Goal: Task Accomplishment & Management: Complete application form

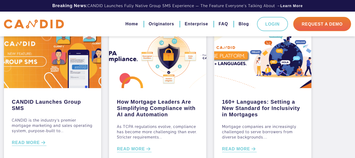
scroll to position [59, 0]
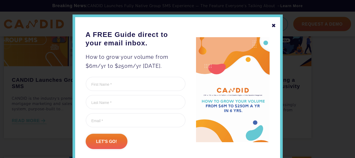
scroll to position [12, 0]
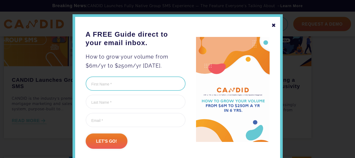
click at [113, 84] on input "First Name (Required)" at bounding box center [136, 83] width 100 height 14
type input "[PERSON_NAME]"
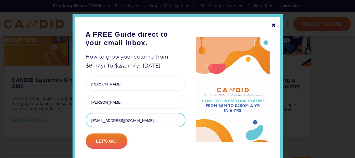
click at [149, 121] on input "[EMAIL_ADDRESS][DOMAIN_NAME]" at bounding box center [136, 120] width 100 height 14
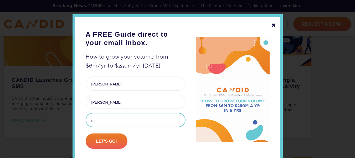
type input "m"
type input "[EMAIL_ADDRESS][DOMAIN_NAME]"
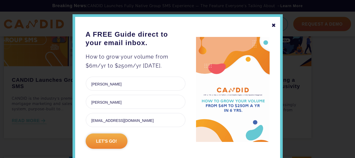
click at [108, 141] on input "Let's go!" at bounding box center [107, 140] width 42 height 15
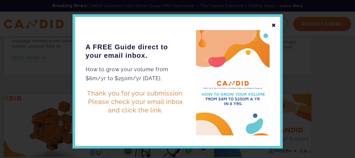
scroll to position [0, 0]
click at [272, 23] on div "✖" at bounding box center [274, 25] width 5 height 9
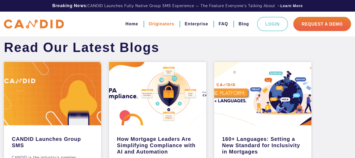
click at [164, 24] on link "Originators" at bounding box center [162, 23] width 26 height 9
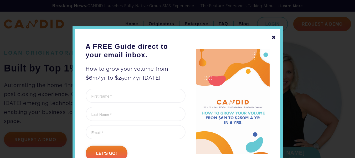
click at [272, 36] on div "✖" at bounding box center [274, 37] width 5 height 9
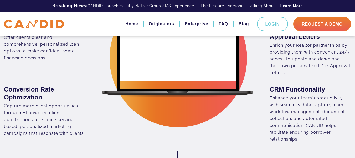
scroll to position [164, 0]
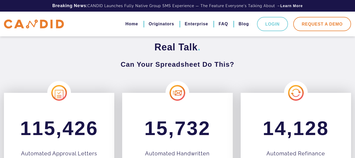
click at [321, 24] on link "Request A Demo" at bounding box center [323, 24] width 58 height 14
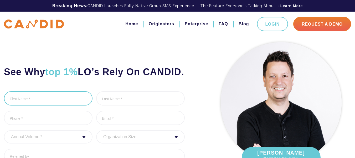
click at [39, 105] on input "First Name *" at bounding box center [48, 98] width 89 height 14
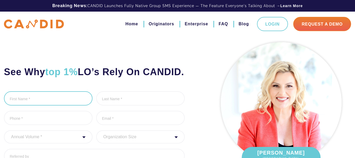
type input "MIchelle"
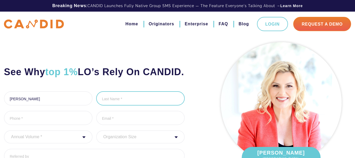
type input "Mathews-Kalinock"
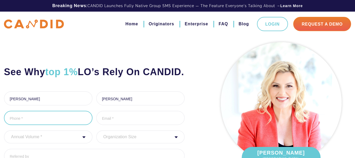
type input "4432236593"
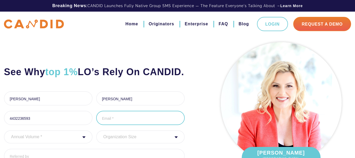
type input "michelleamathews@outlook.com"
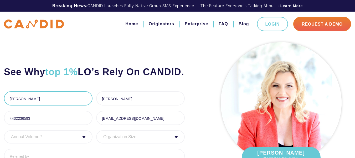
type input "(443) 223-6593"
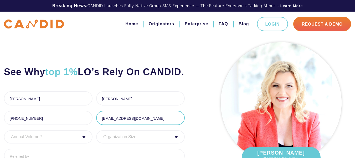
click at [168, 125] on input "michelleamathews@outlook.com" at bounding box center [140, 117] width 89 height 14
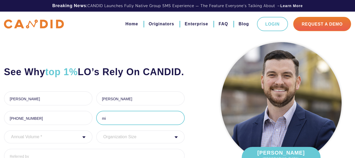
type input "m"
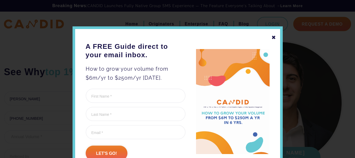
click at [272, 38] on div "✖" at bounding box center [274, 37] width 5 height 9
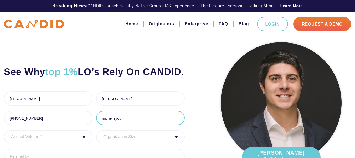
click at [123, 125] on input "michelleyou" at bounding box center [140, 117] width 89 height 14
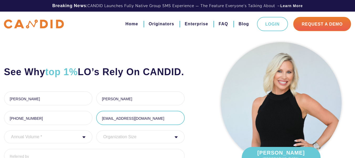
type input "michelleyourloanranger@gmail.com"
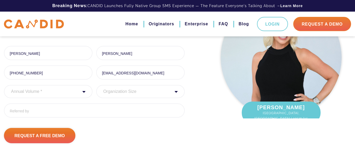
scroll to position [47, 0]
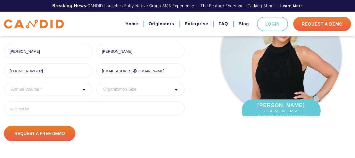
click at [84, 96] on div "Annual Volume * 0 to 25M 25M to 50M 50M to 75M 75M to 100M 100M to 150M 150M to…" at bounding box center [48, 89] width 89 height 13
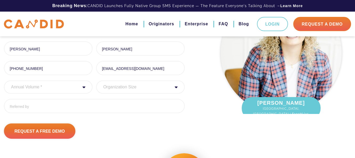
scroll to position [50, 0]
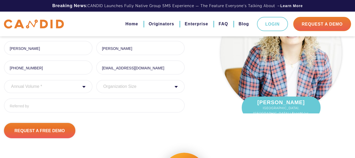
click at [84, 93] on div "Annual Volume * 0 to 25M 25M to 50M 50M to 75M 75M to 100M 100M to 150M 150M to…" at bounding box center [48, 86] width 89 height 13
click at [51, 93] on select "Annual Volume * 0 to 25M 25M to 50M 50M to 75M 75M to 100M 100M to 150M 150M to…" at bounding box center [48, 86] width 89 height 13
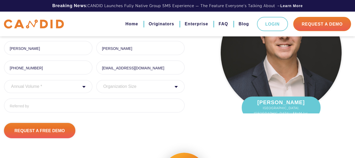
select select "20000000"
click at [4, 92] on select "Annual Volume * 0 to 25M 25M to 50M 50M to 75M 75M to 100M 100M to 150M 150M to…" at bounding box center [48, 86] width 89 height 13
click at [177, 93] on div "Organization Size 1 - 10 11 - 50 51 - 100 101 - 200 201 - 300 300 - 500 501+" at bounding box center [140, 86] width 89 height 13
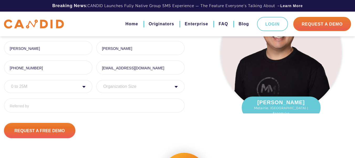
click at [177, 93] on div "Organization Size 1 - 10 11 - 50 51 - 100 101 - 200 201 - 300 300 - 500 501+" at bounding box center [140, 86] width 89 height 13
click at [151, 93] on select "Organization Size 1 - 10 11 - 50 51 - 100 101 - 200 201 - 300 300 - 500 501+" at bounding box center [140, 86] width 89 height 13
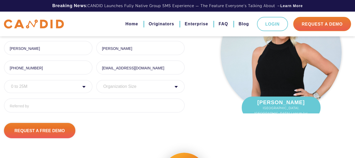
select select "501+"
click at [96, 92] on select "Organization Size 1 - 10 11 - 50 51 - 100 101 - 200 201 - 300 300 - 500 501+" at bounding box center [140, 86] width 89 height 13
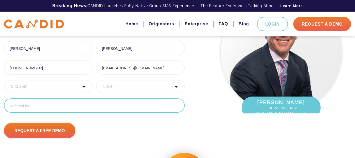
click at [43, 112] on input "Referred By" at bounding box center [94, 105] width 181 height 14
